Goal: Information Seeking & Learning: Learn about a topic

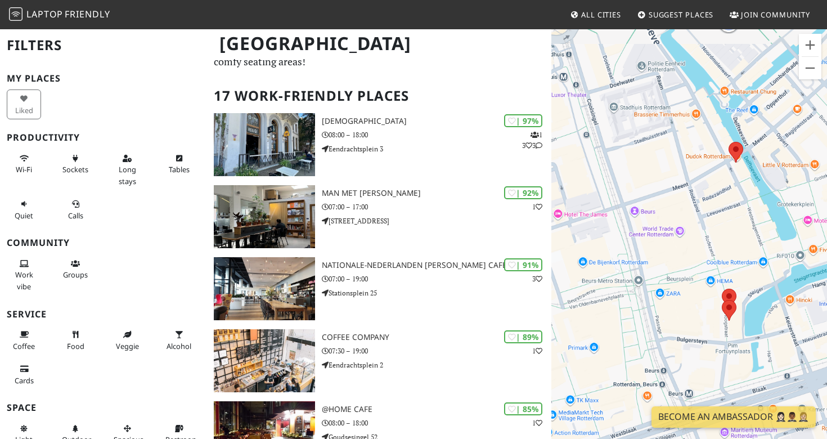
scroll to position [50, 0]
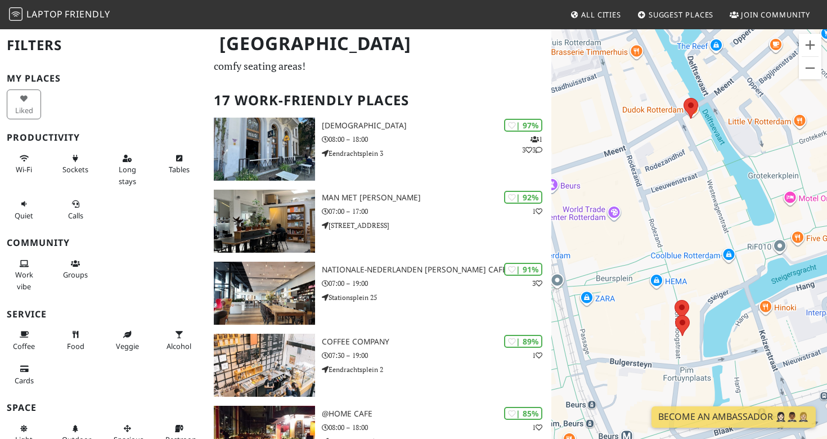
drag, startPoint x: 779, startPoint y: 273, endPoint x: 713, endPoint y: 273, distance: 65.8
click at [713, 273] on div at bounding box center [689, 247] width 276 height 439
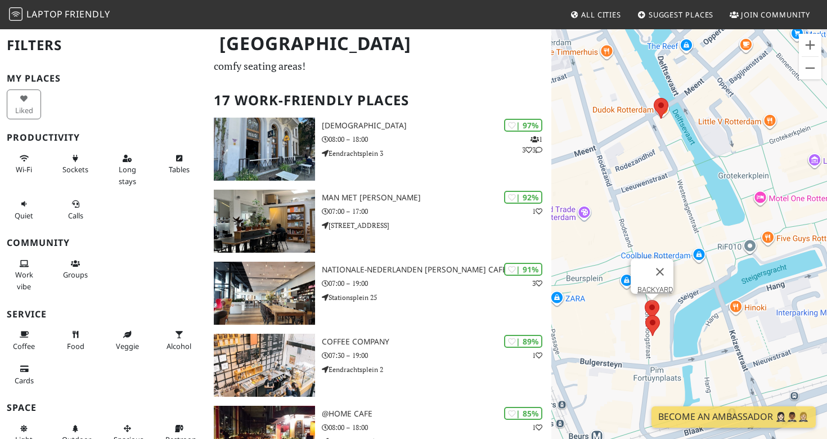
click at [644, 300] on area at bounding box center [644, 300] width 0 height 0
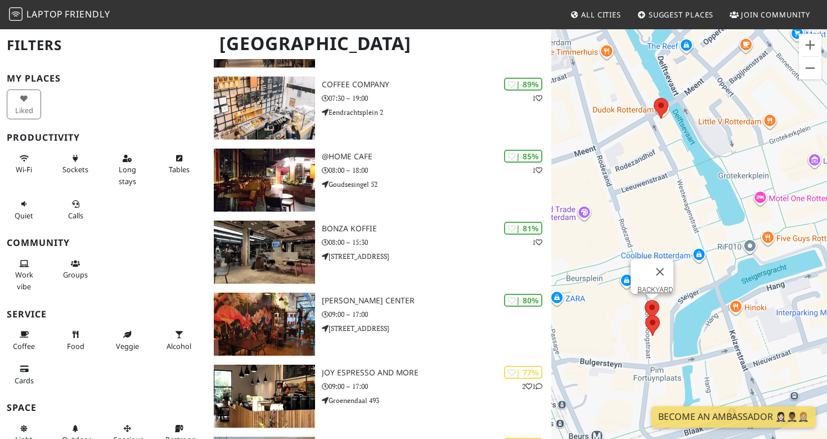
scroll to position [314, 0]
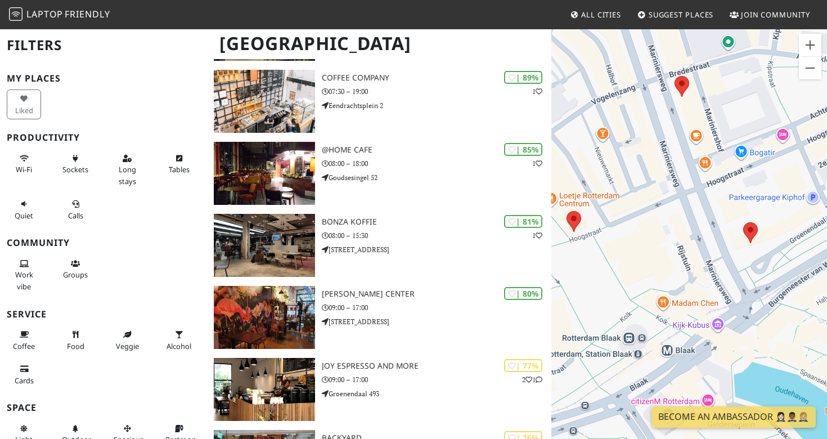
drag, startPoint x: 646, startPoint y: 288, endPoint x: 568, endPoint y: 250, distance: 86.5
click at [568, 250] on div "BACKYARD" at bounding box center [689, 247] width 276 height 439
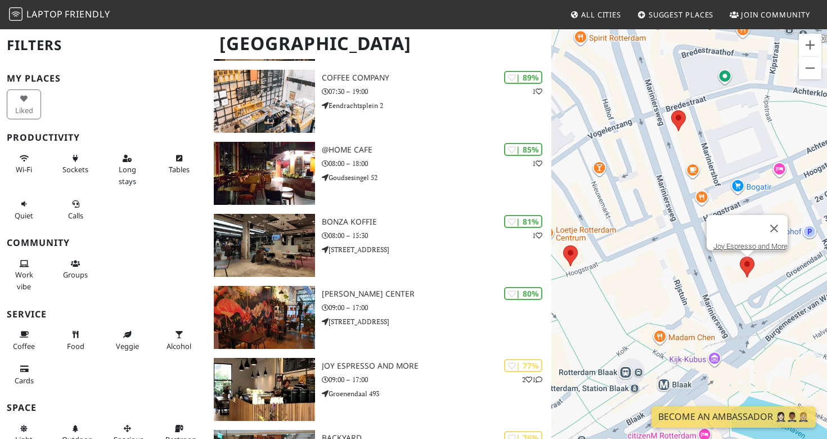
click at [739, 256] on area at bounding box center [739, 256] width 0 height 0
click at [739, 242] on link "Joy Espresso and More" at bounding box center [750, 246] width 74 height 8
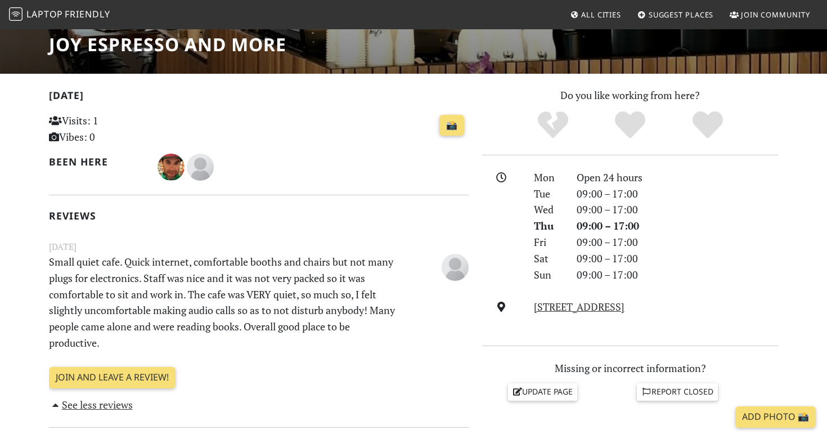
scroll to position [247, 0]
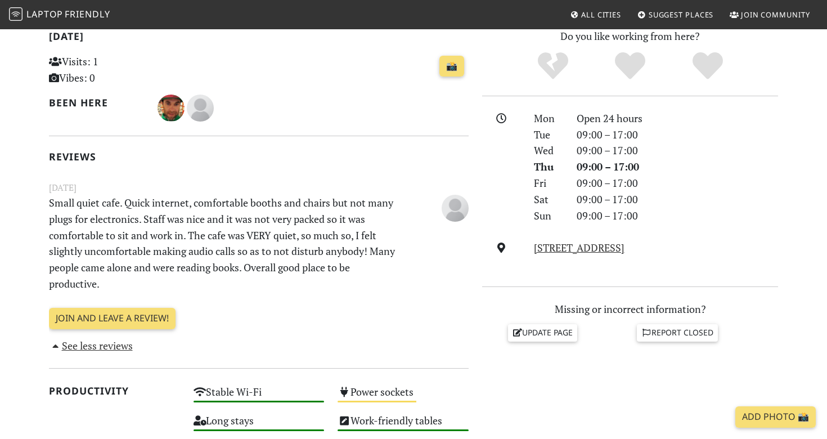
click at [254, 235] on p "Small quiet cafe. Quick internet, comfortable booths and chairs but not many pl…" at bounding box center [222, 243] width 361 height 97
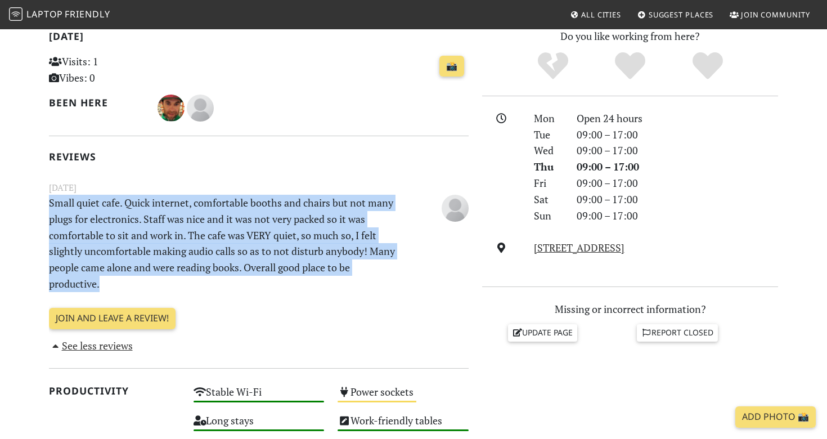
click at [254, 235] on p "Small quiet cafe. Quick internet, comfortable booths and chairs but not many pl…" at bounding box center [222, 243] width 361 height 97
click at [234, 234] on p "Small quiet cafe. Quick internet, comfortable booths and chairs but not many pl…" at bounding box center [222, 243] width 361 height 97
drag, startPoint x: 139, startPoint y: 281, endPoint x: 43, endPoint y: 205, distance: 122.1
click at [43, 205] on div "Today Visits: 1 Vibes: 0 📸 Been here Reviews January 08, 2020 Small quiet cafe.…" at bounding box center [258, 422] width 433 height 788
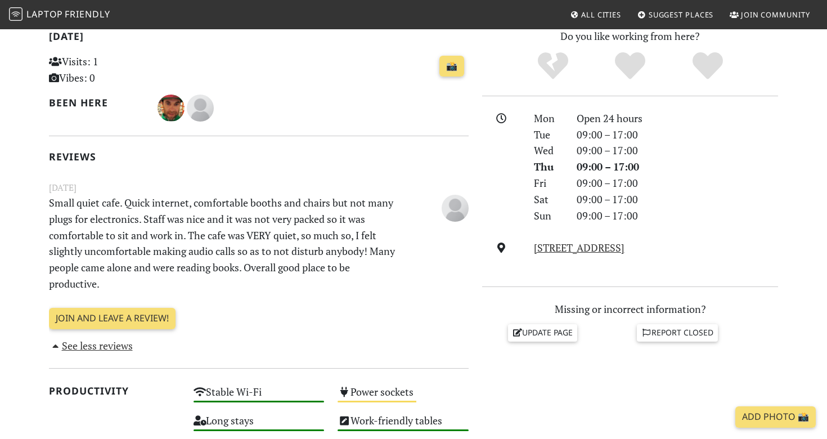
click at [110, 233] on p "Small quiet cafe. Quick internet, comfortable booths and chairs but not many pl…" at bounding box center [222, 243] width 361 height 97
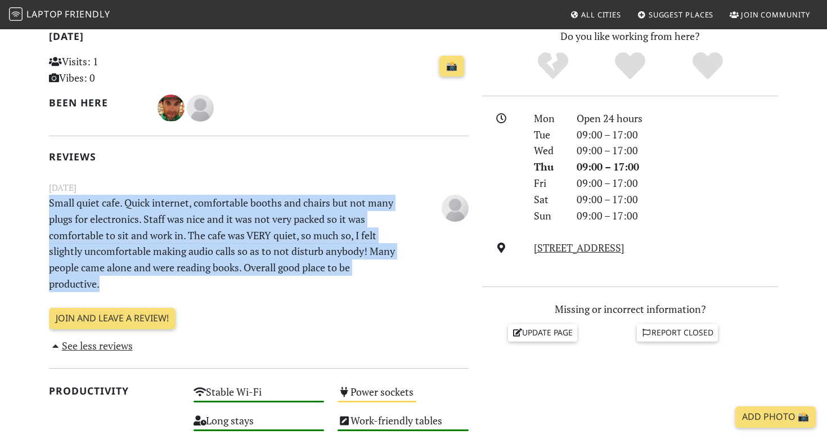
drag, startPoint x: 128, startPoint y: 293, endPoint x: 44, endPoint y: 205, distance: 121.3
click at [44, 205] on div "Today Visits: 1 Vibes: 0 📸 Been here Reviews January 08, 2020 Small quiet cafe.…" at bounding box center [258, 422] width 433 height 788
click at [82, 227] on p "Small quiet cafe. Quick internet, comfortable booths and chairs but not many pl…" at bounding box center [222, 243] width 361 height 97
drag, startPoint x: 105, startPoint y: 281, endPoint x: 51, endPoint y: 209, distance: 90.4
click at [51, 209] on p "Small quiet cafe. Quick internet, comfortable booths and chairs but not many pl…" at bounding box center [222, 243] width 361 height 97
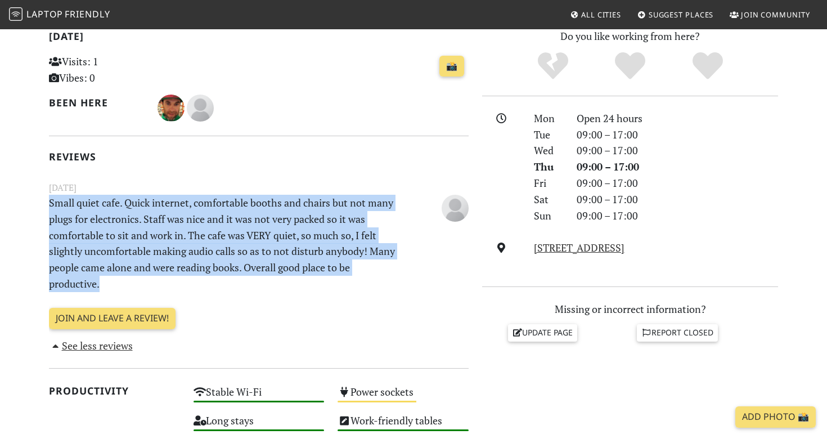
click at [103, 254] on p "Small quiet cafe. Quick internet, comfortable booths and chairs but not many pl…" at bounding box center [222, 243] width 361 height 97
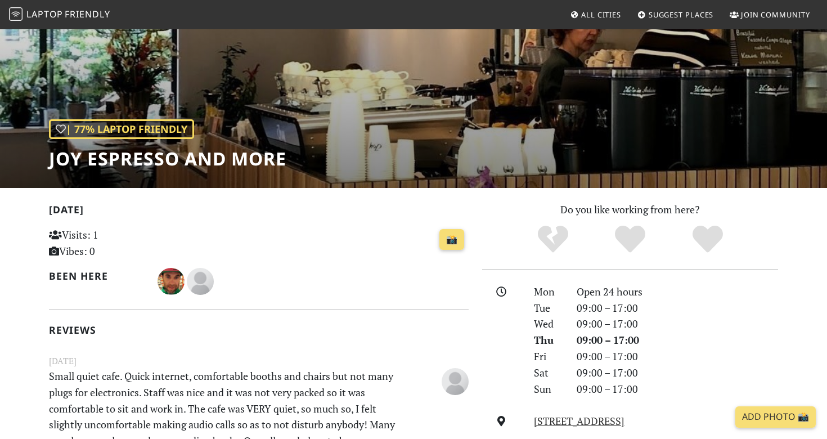
scroll to position [0, 0]
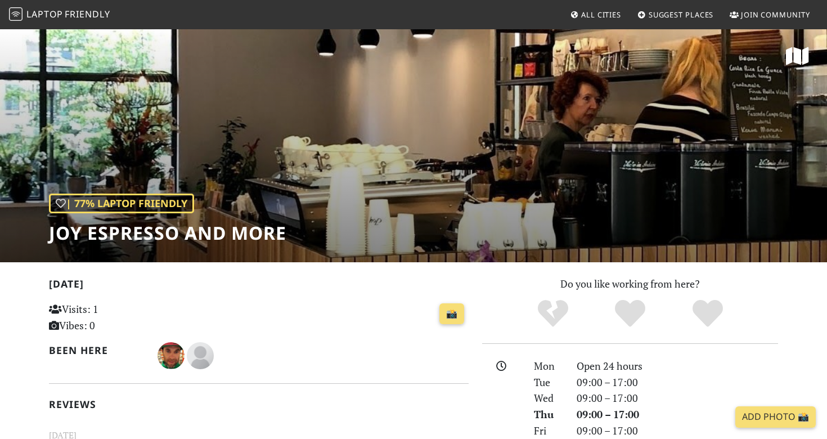
click at [187, 146] on div "| 77% Laptop Friendly Joy Espresso and More" at bounding box center [413, 145] width 827 height 234
